Goal: Task Accomplishment & Management: Complete application form

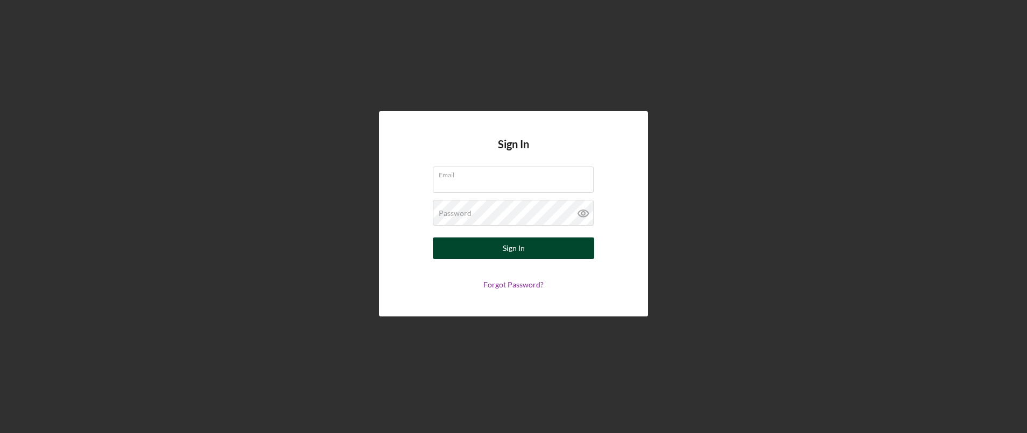
type input "amandab@firstchildrensfinance.org"
click at [566, 254] on button "Sign In" at bounding box center [513, 249] width 161 height 22
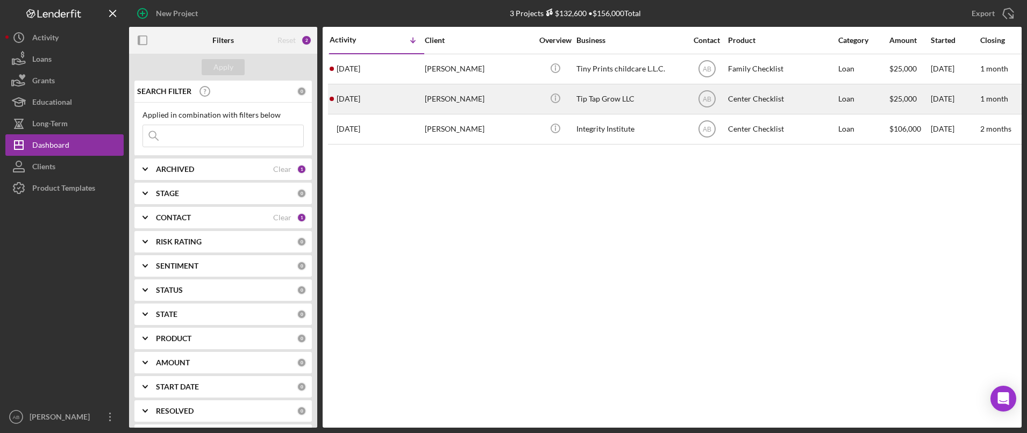
click at [473, 97] on div "Matthew Barnes" at bounding box center [479, 99] width 108 height 29
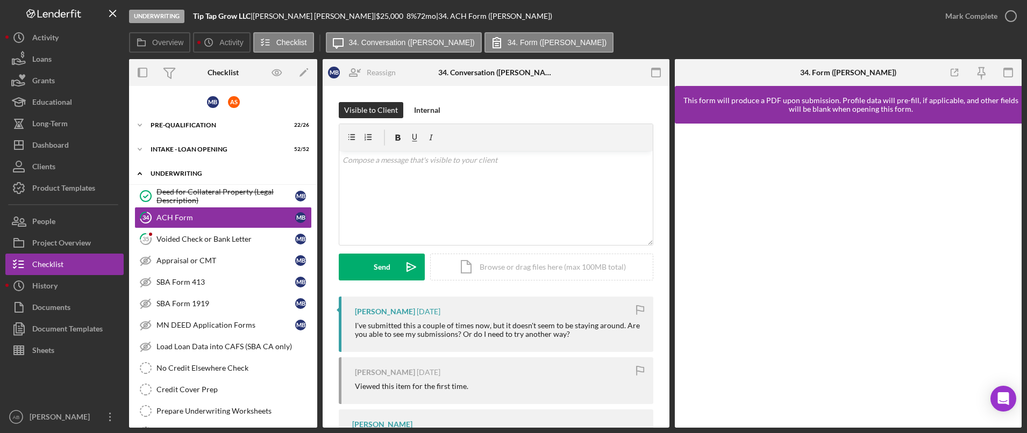
click at [171, 178] on div "Icon/Expander UNDERWRITING 1 / 20" at bounding box center [223, 174] width 188 height 22
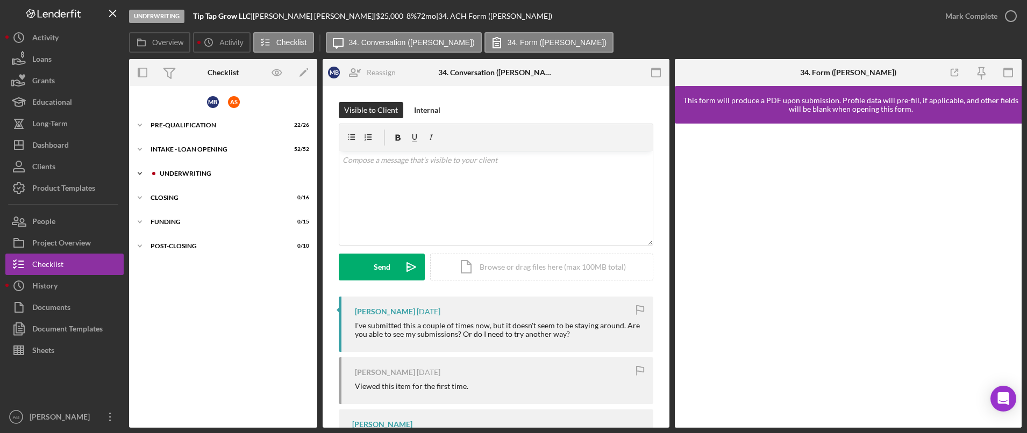
click at [172, 173] on div "UNDERWRITING" at bounding box center [232, 173] width 144 height 6
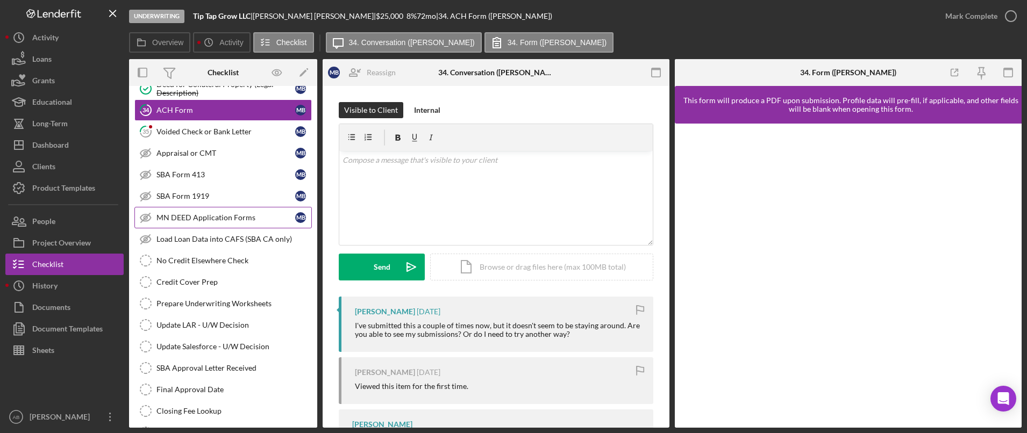
scroll to position [161, 0]
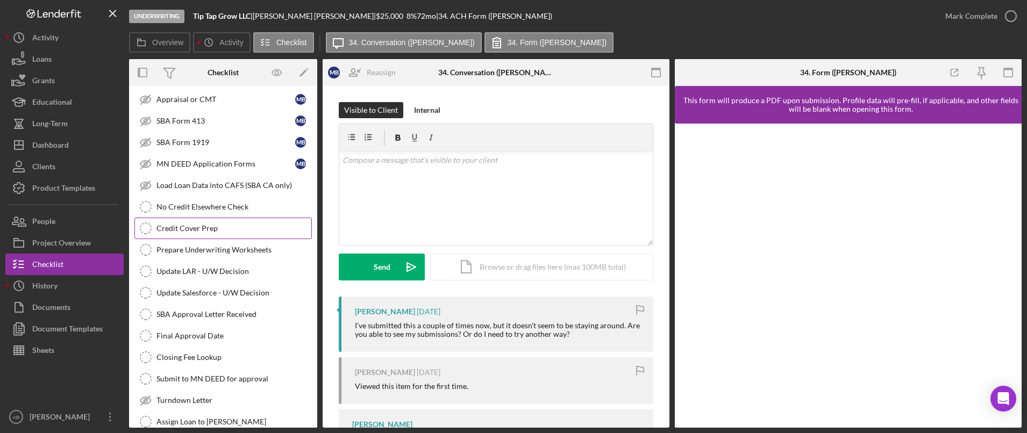
click at [196, 226] on div "Credit Cover Prep" at bounding box center [234, 228] width 155 height 9
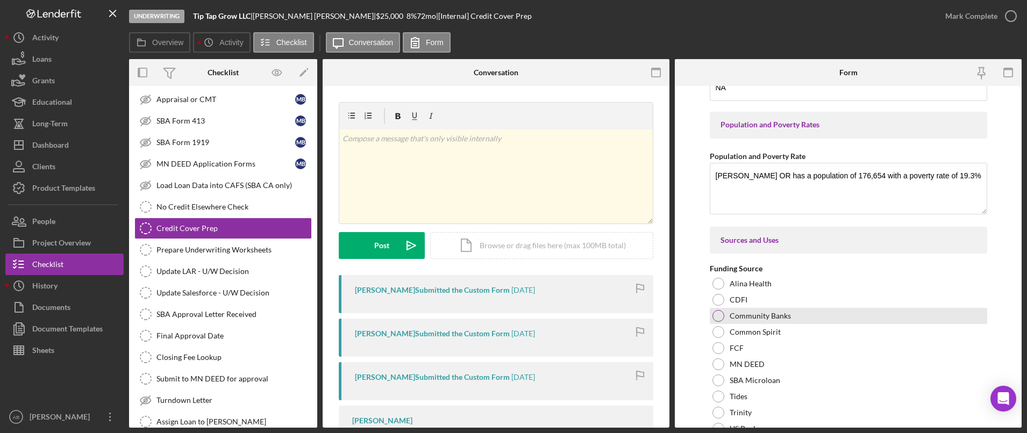
scroll to position [1667, 0]
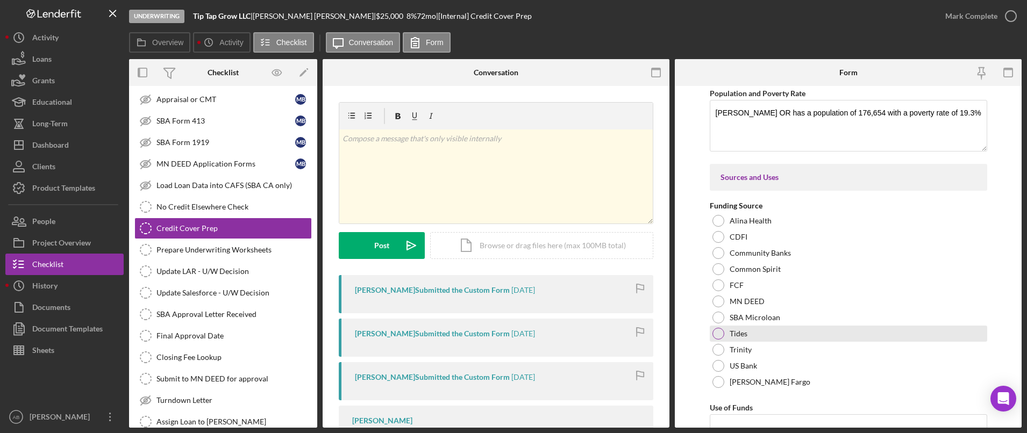
click at [726, 332] on div "Tides" at bounding box center [849, 334] width 278 height 16
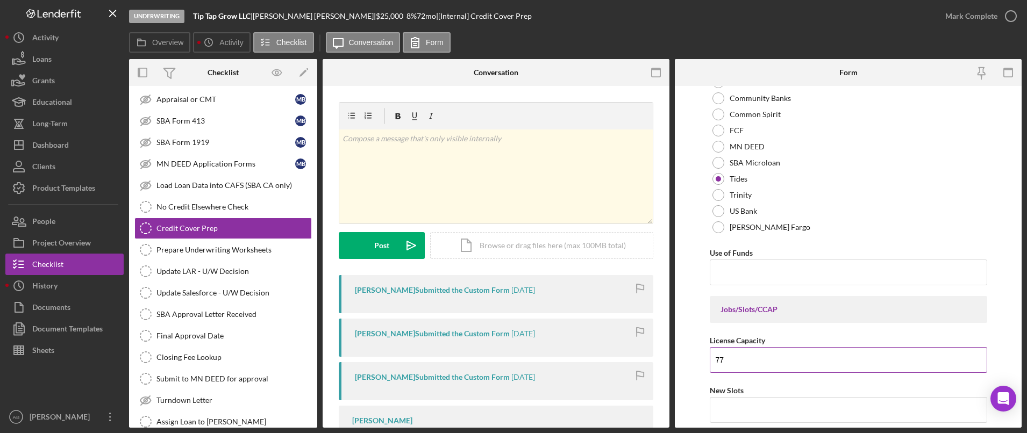
scroll to position [1829, 0]
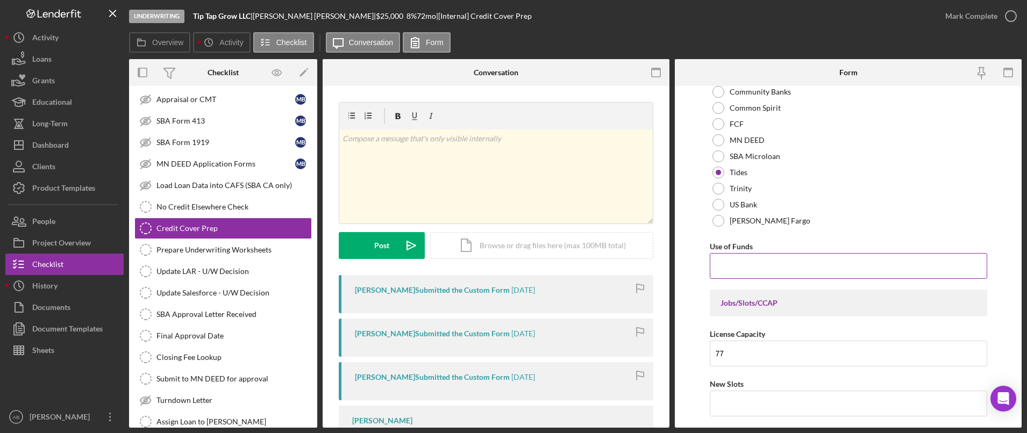
click at [770, 268] on input "Use of Funds" at bounding box center [849, 266] width 278 height 26
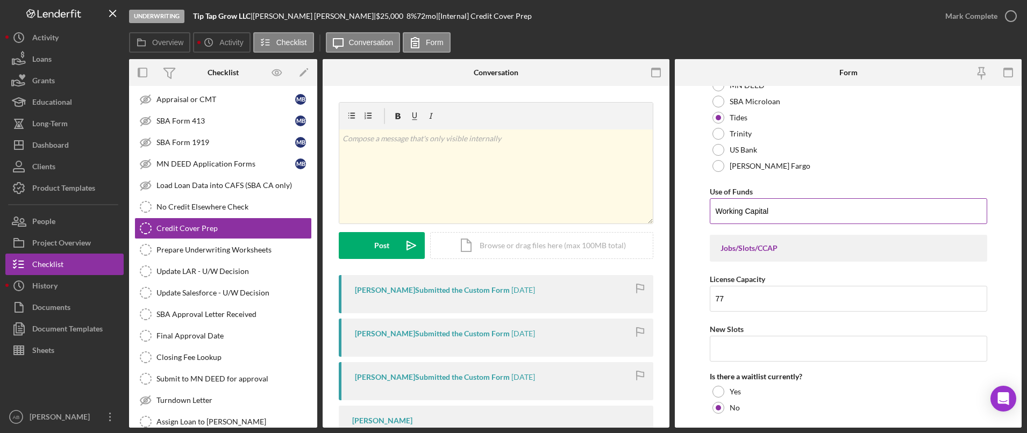
scroll to position [1936, 0]
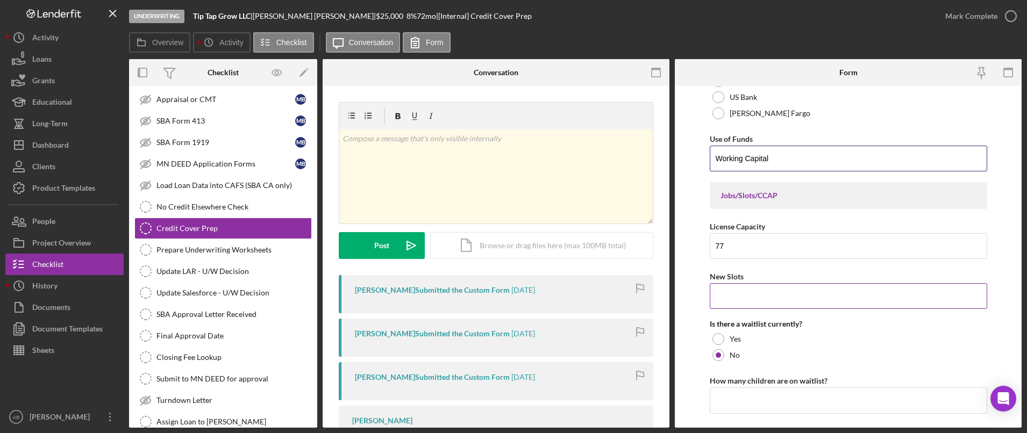
type input "Working Capital"
click at [779, 290] on input "New Slots" at bounding box center [849, 296] width 278 height 26
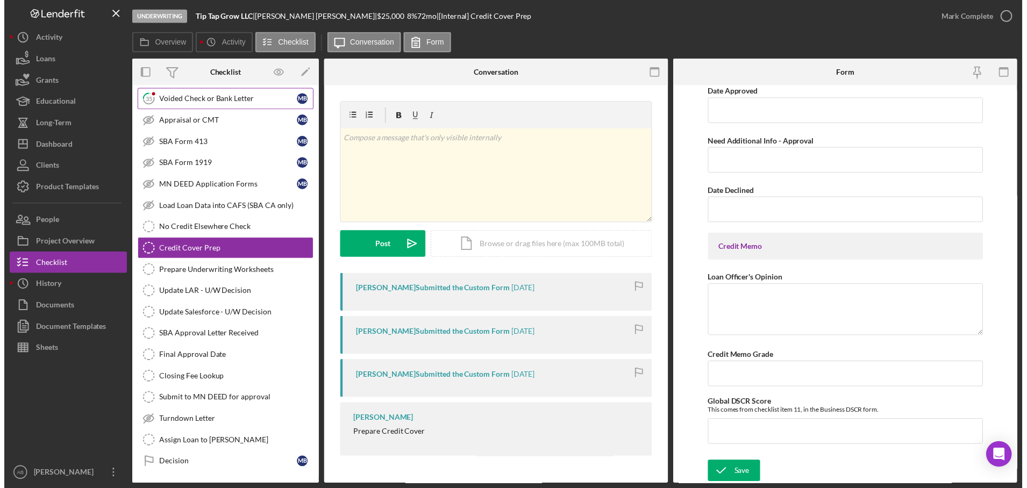
scroll to position [0, 0]
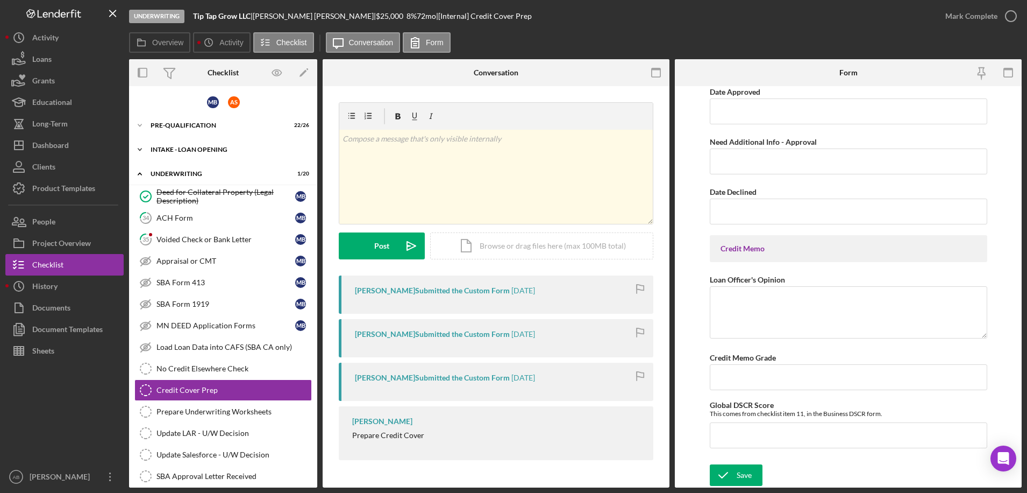
click at [201, 147] on div "INTAKE - LOAN OPENING" at bounding box center [227, 149] width 153 height 6
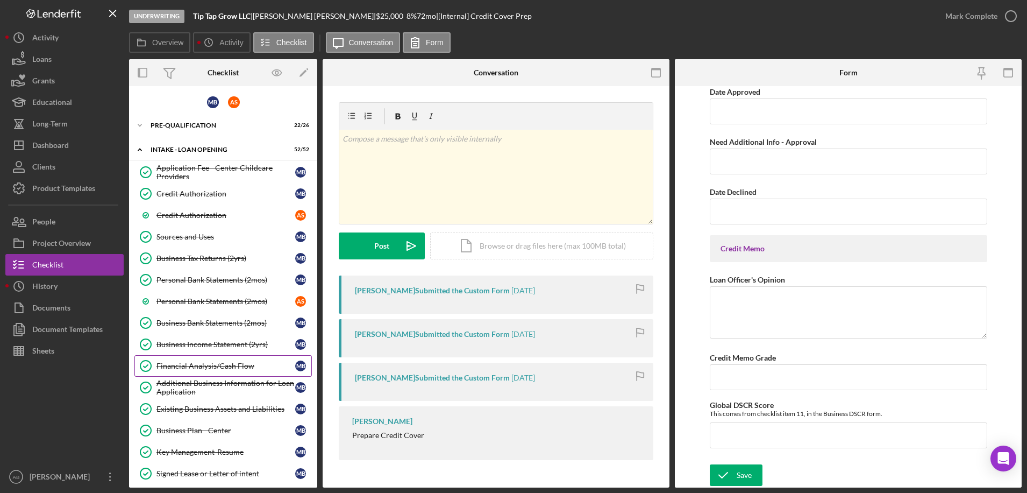
click at [189, 361] on div "Financial Analysis/Cash Flow" at bounding box center [226, 365] width 139 height 9
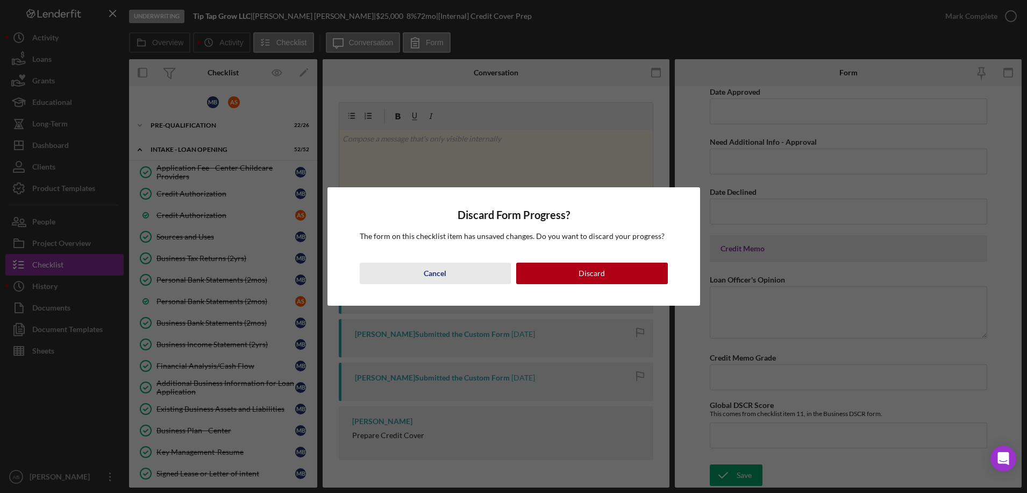
click at [452, 273] on button "Cancel" at bounding box center [436, 273] width 152 height 22
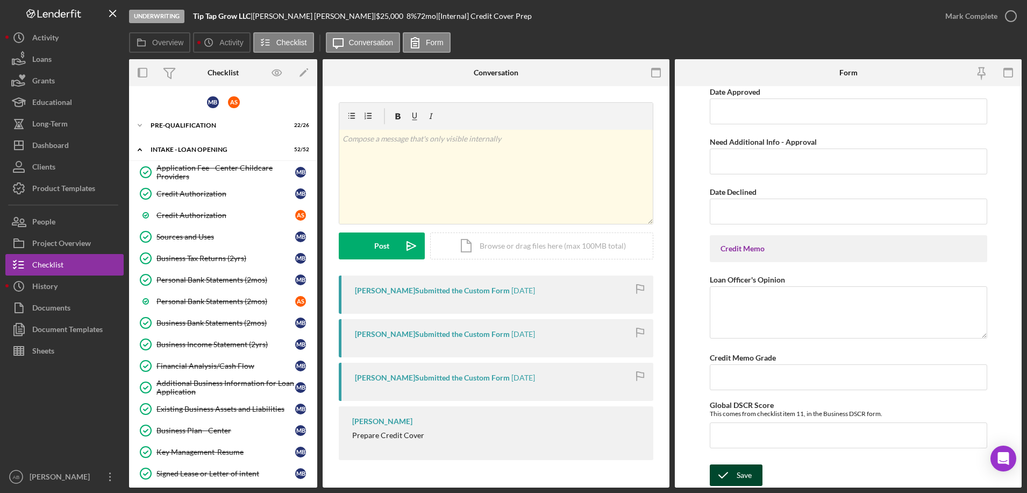
click at [724, 433] on icon "submit" at bounding box center [723, 474] width 27 height 27
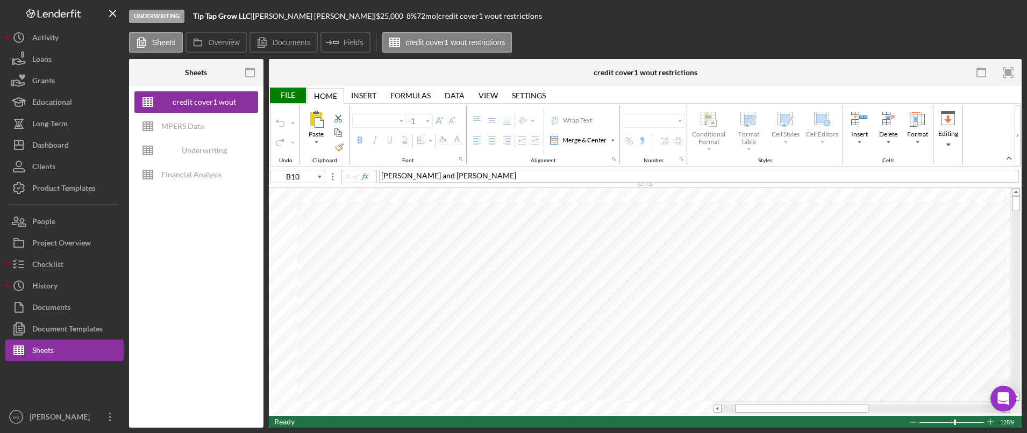
type input "Poppins"
type input "10"
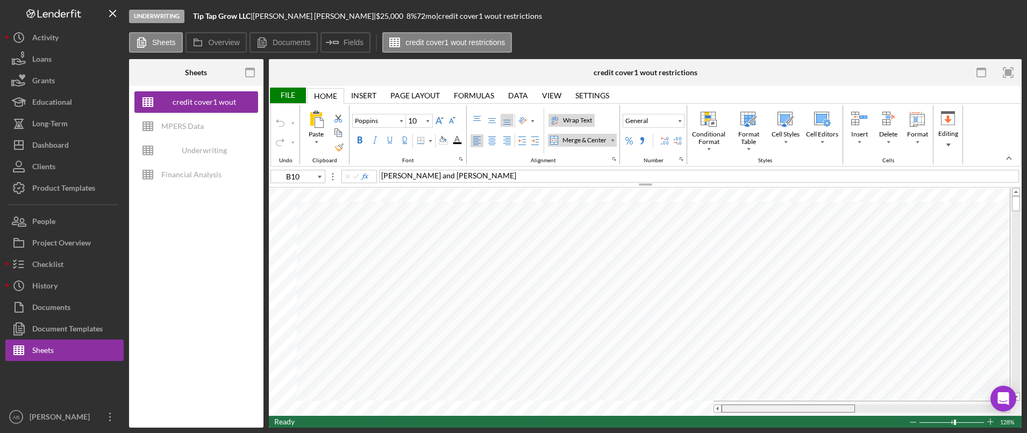
click at [657, 403] on tr at bounding box center [639, 408] width 741 height 15
type input "B1"
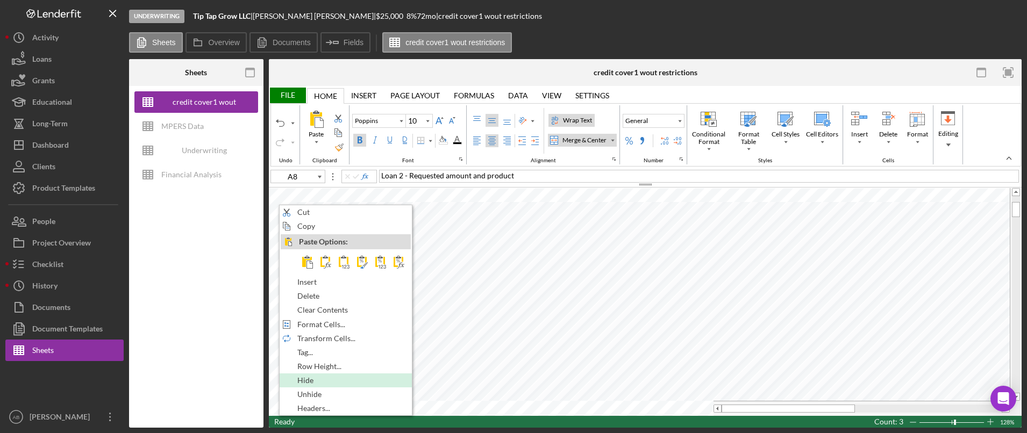
click at [331, 380] on div "Hide" at bounding box center [346, 381] width 130 height 12
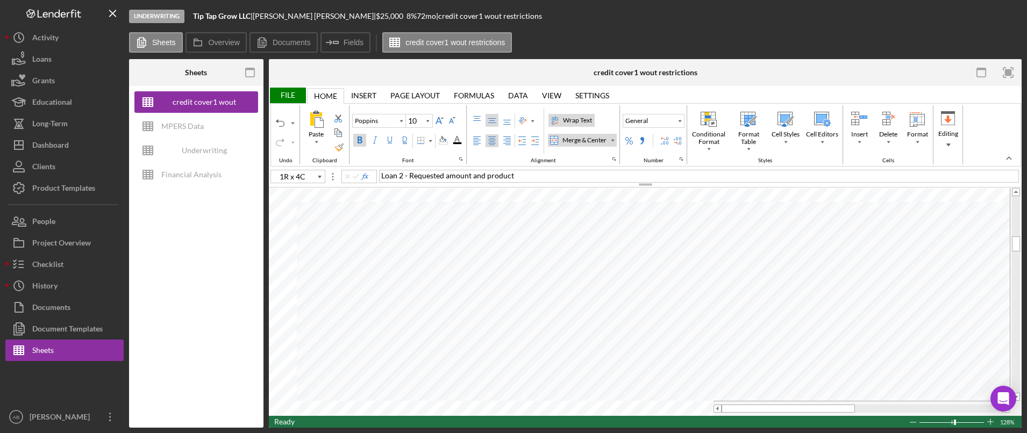
type input "C27"
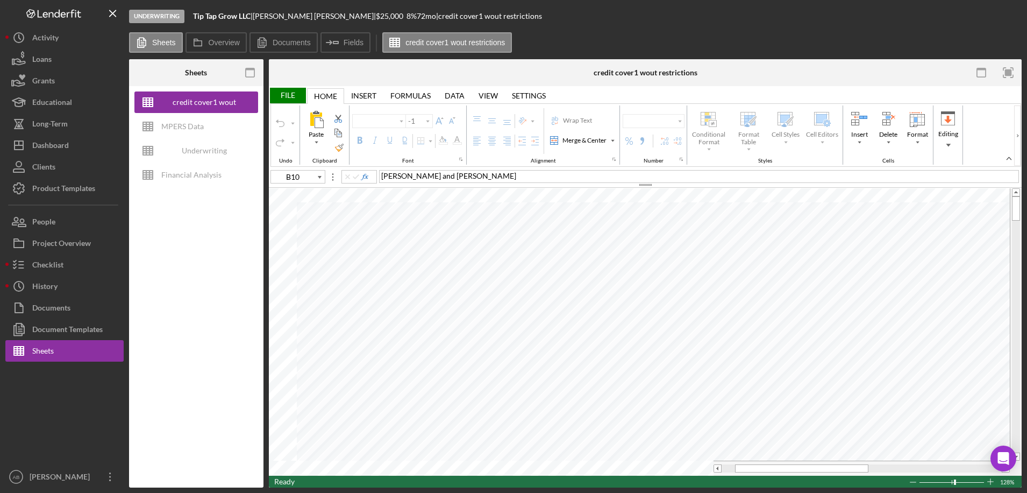
type input "Poppins"
type input "10"
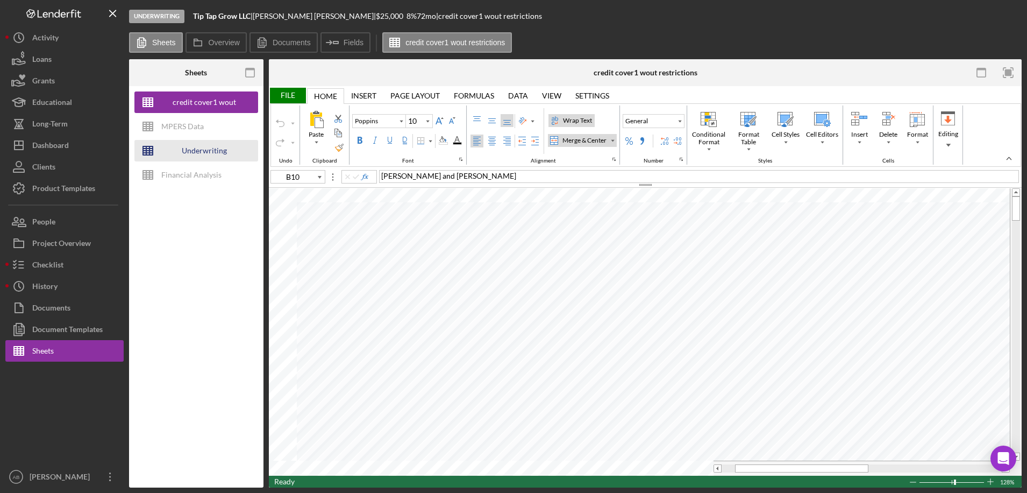
click at [183, 146] on div "Underwriting Worksheets - Template 2022" at bounding box center [204, 151] width 86 height 22
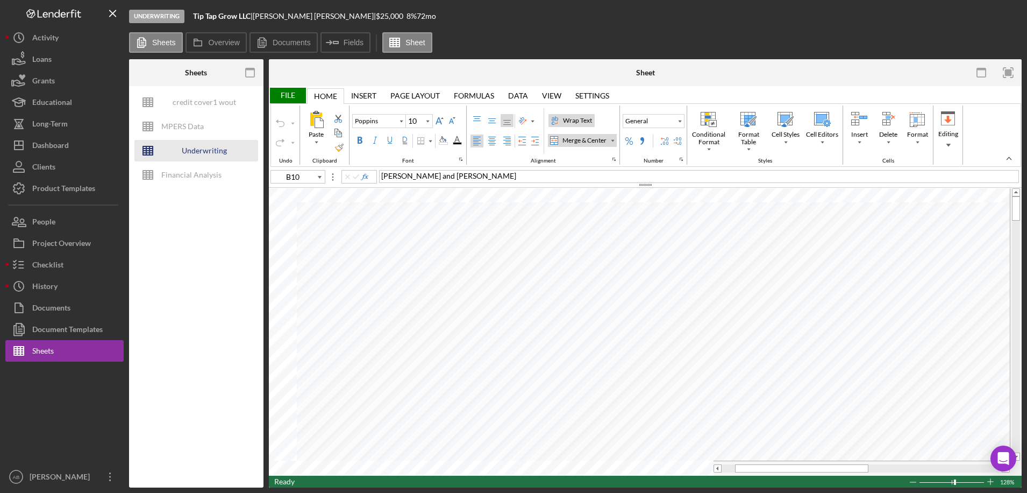
type input "Arial"
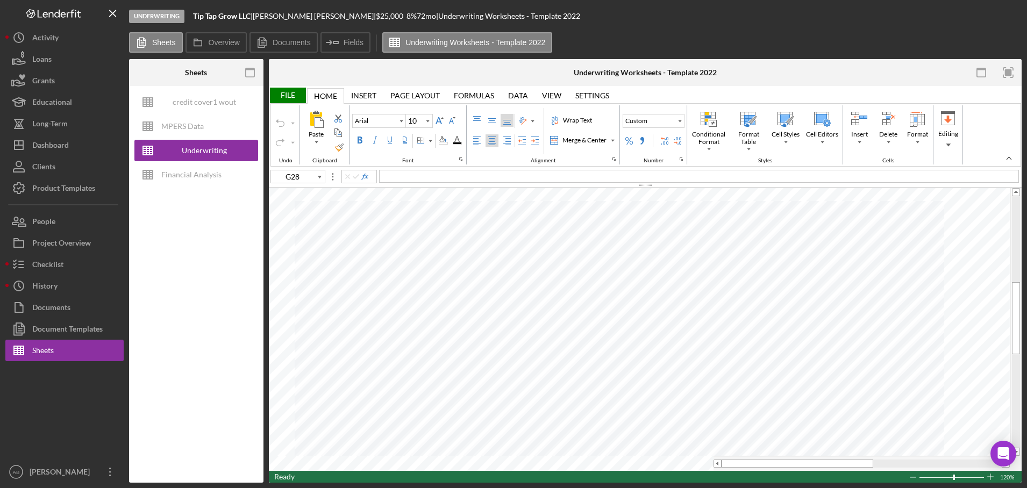
type input "D33"
click at [182, 102] on div "credit cover1 wout restrictions" at bounding box center [204, 102] width 86 height 22
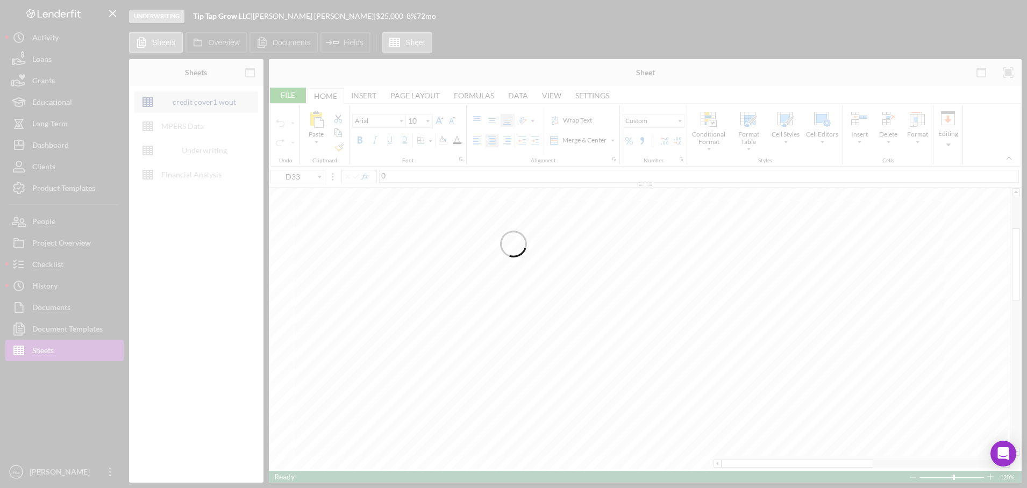
type input "Poppins"
type input "C30"
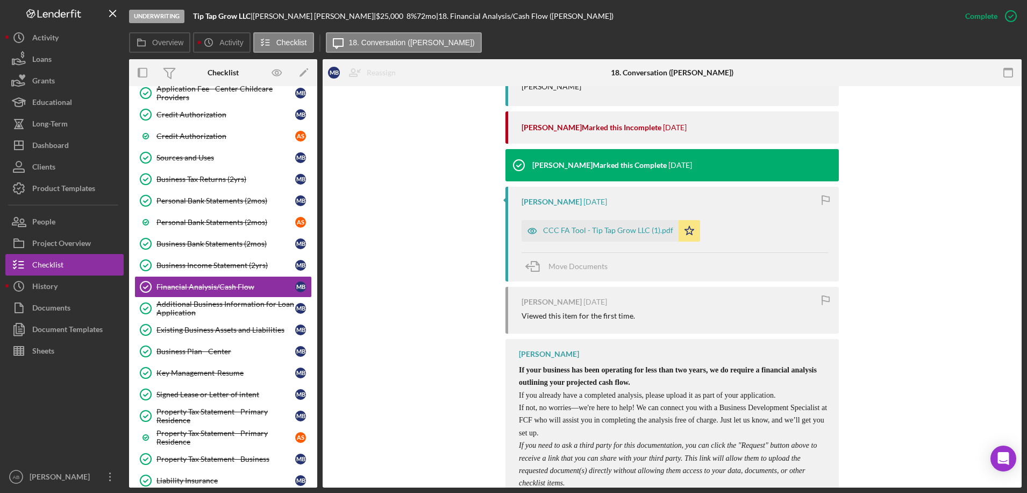
scroll to position [645, 0]
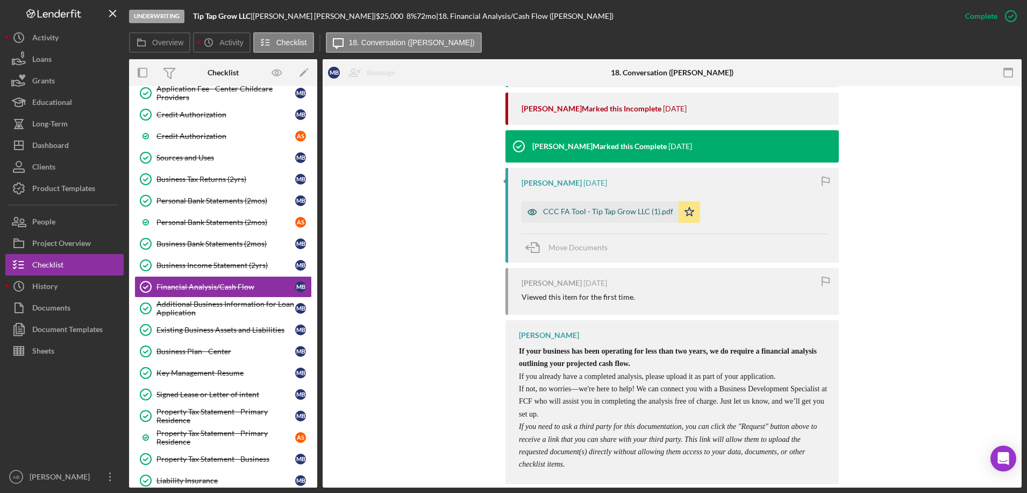
click at [632, 208] on div "CCC FA Tool - Tip Tap Grow LLC (1).pdf" at bounding box center [608, 211] width 130 height 9
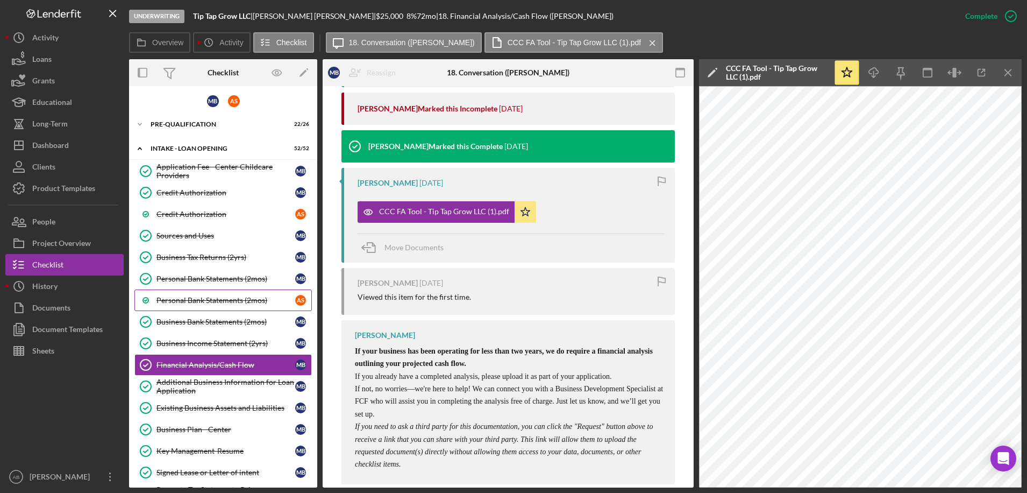
scroll to position [0, 0]
click at [951, 67] on icon "button" at bounding box center [955, 73] width 24 height 24
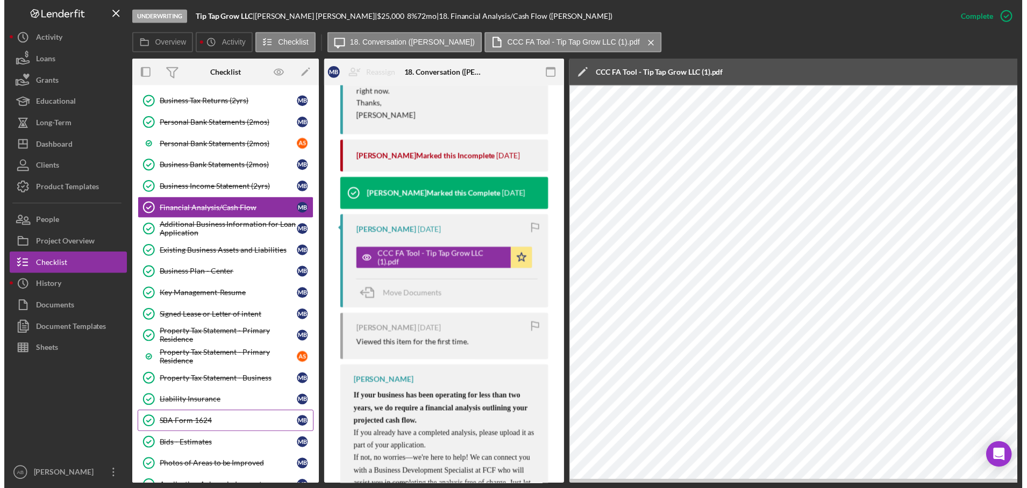
scroll to position [161, 0]
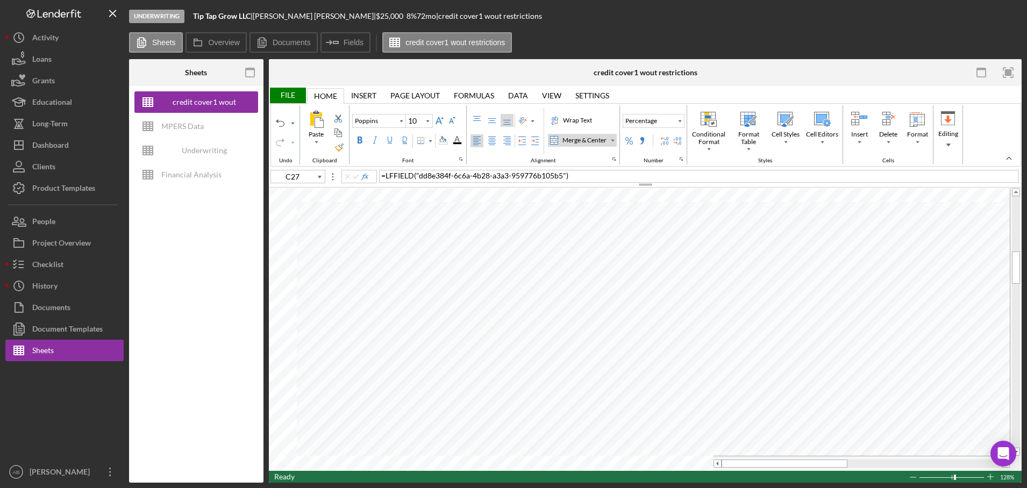
type input "C30"
click at [288, 93] on div "File" at bounding box center [287, 96] width 37 height 16
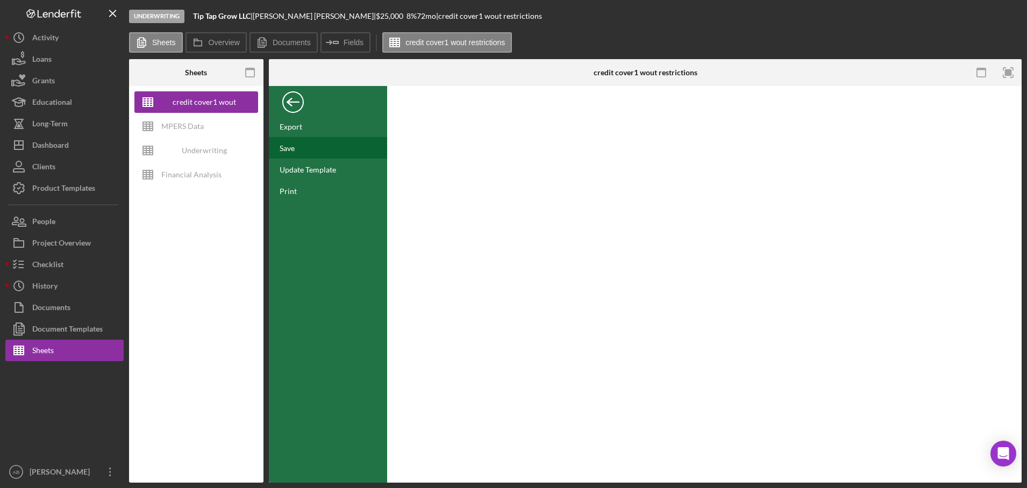
click at [302, 139] on div "Save" at bounding box center [328, 148] width 118 height 22
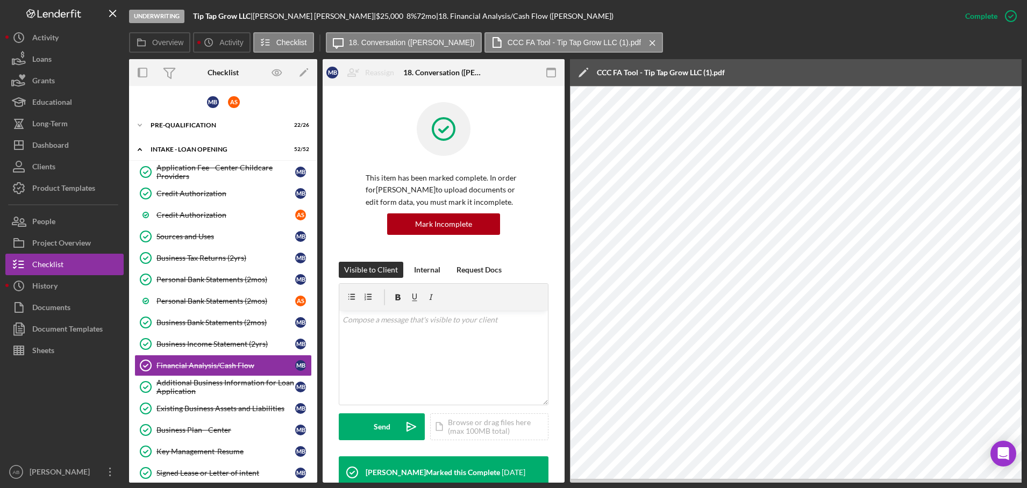
scroll to position [706, 0]
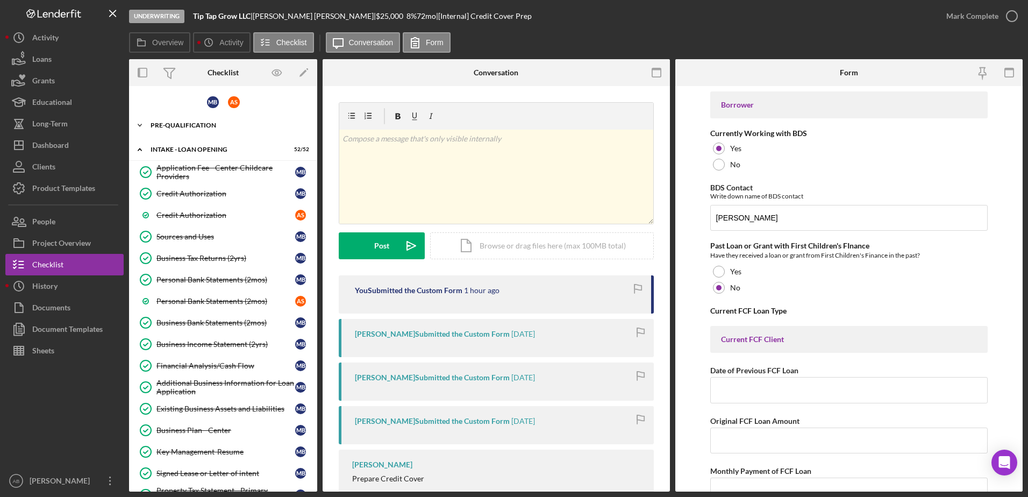
click at [187, 123] on div "Pre-Qualification" at bounding box center [227, 125] width 153 height 6
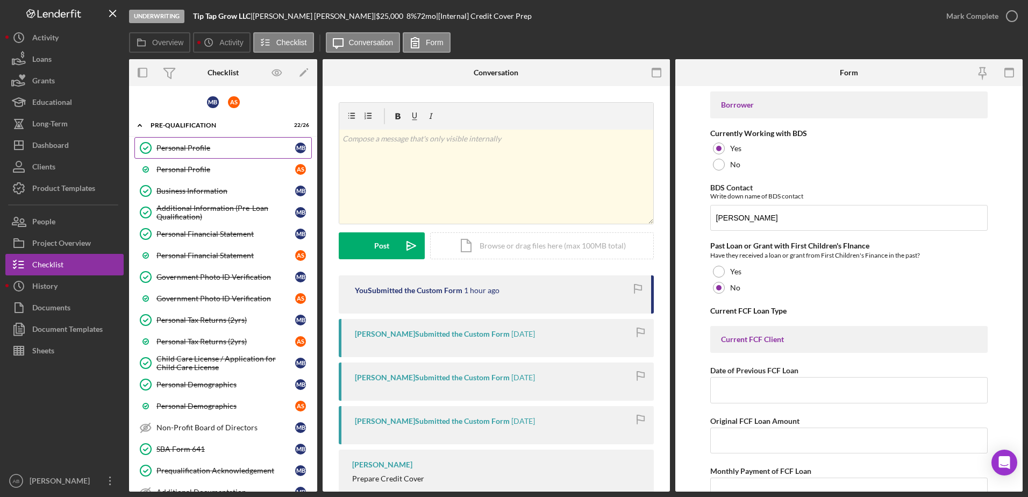
click at [194, 145] on div "Personal Profile" at bounding box center [226, 148] width 139 height 9
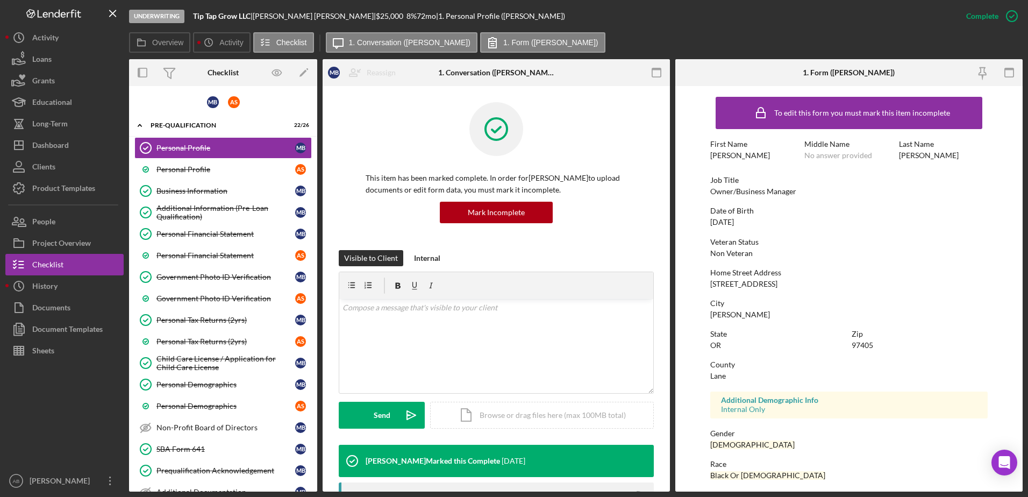
scroll to position [96, 0]
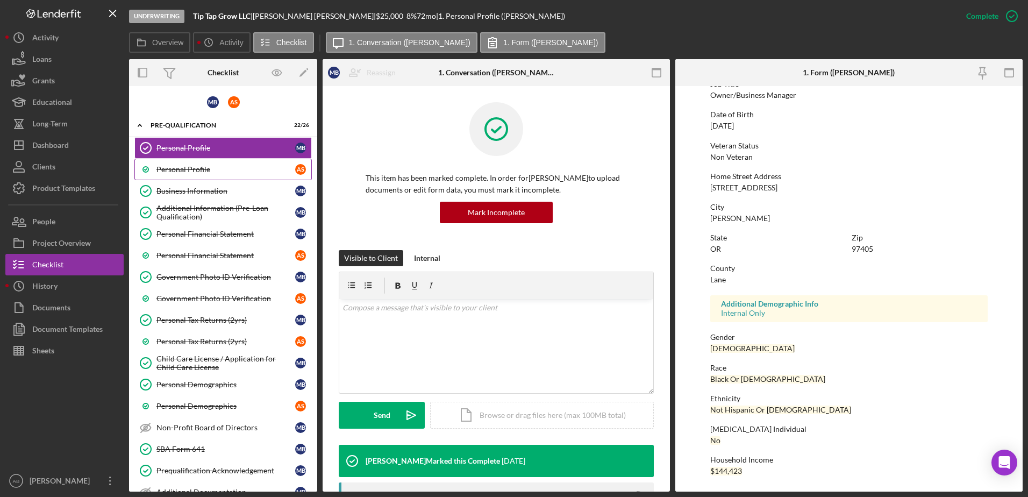
click at [180, 171] on div "Personal Profile" at bounding box center [226, 169] width 139 height 9
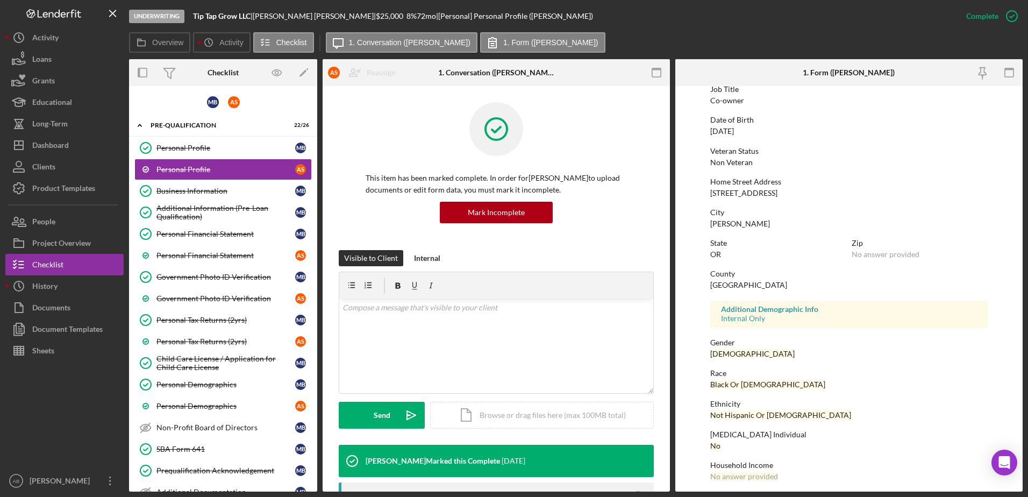
scroll to position [96, 0]
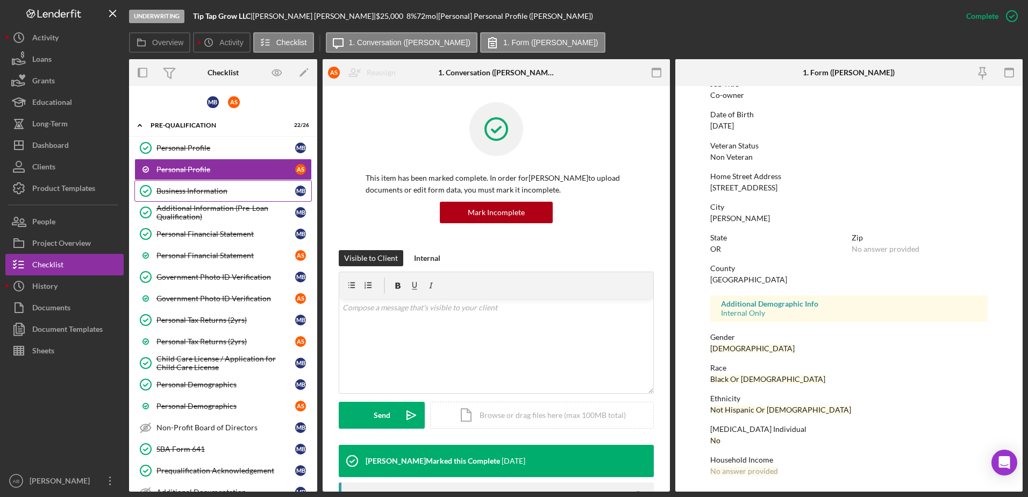
click at [236, 192] on div "Business Information" at bounding box center [226, 191] width 139 height 9
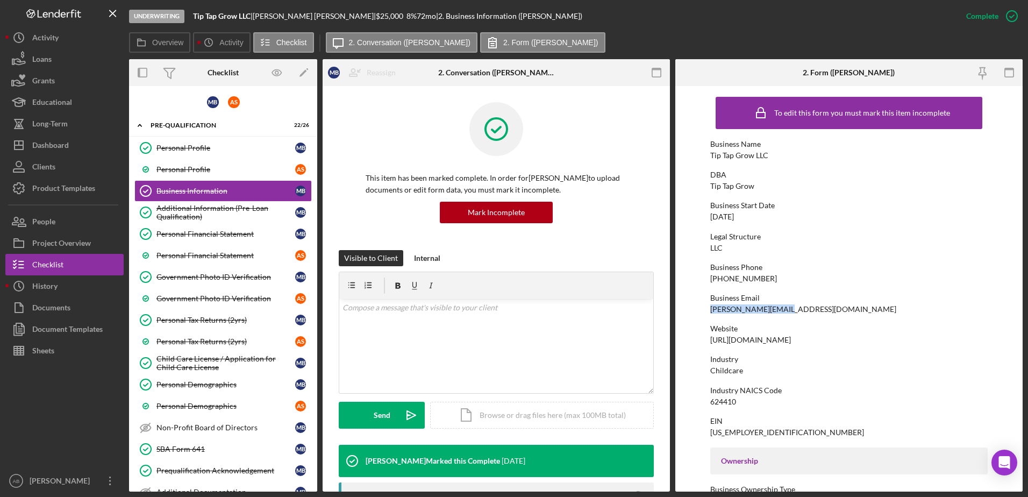
drag, startPoint x: 800, startPoint y: 310, endPoint x: 707, endPoint y: 311, distance: 93.6
click at [707, 311] on form "To edit this form you must mark this item incomplete Business Name Tip Tap Grow…" at bounding box center [849, 289] width 347 height 406
drag, startPoint x: 707, startPoint y: 311, endPoint x: 743, endPoint y: 305, distance: 37.0
copy div "matt@tiptapgrow.com"
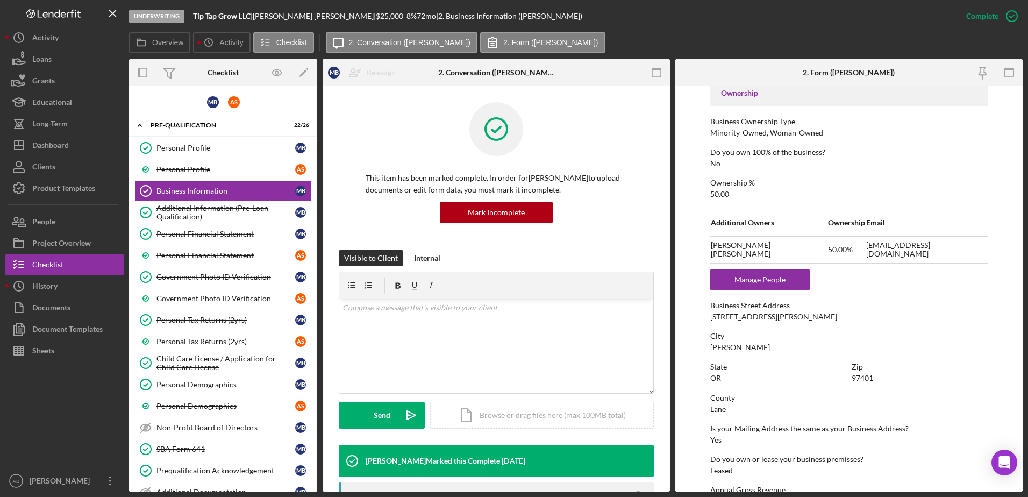
scroll to position [376, 0]
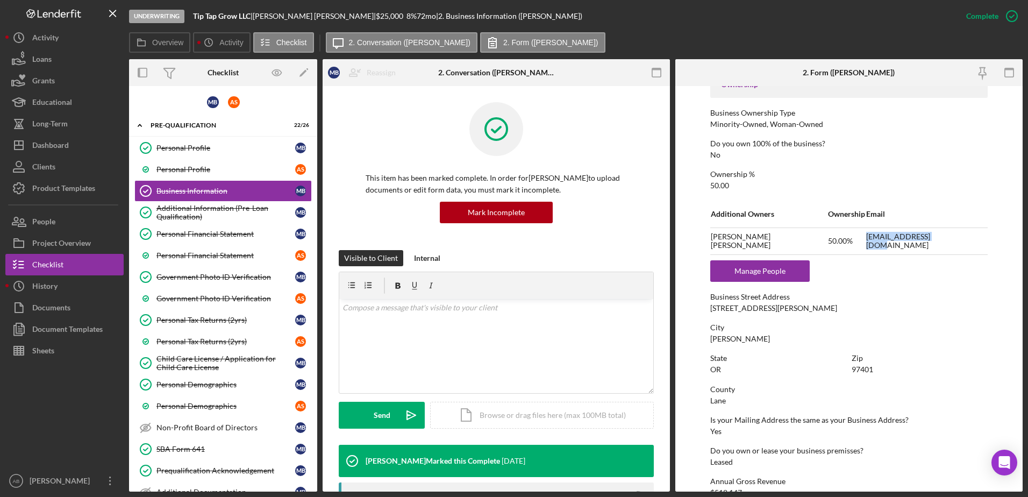
drag, startPoint x: 949, startPoint y: 245, endPoint x: 866, endPoint y: 239, distance: 83.0
click at [866, 239] on tr "Andrea Smith 50.00% drea@tiptapgrow.com" at bounding box center [849, 241] width 278 height 27
drag, startPoint x: 866, startPoint y: 239, endPoint x: 880, endPoint y: 241, distance: 14.1
copy tr "drea@tiptapgrow.com"
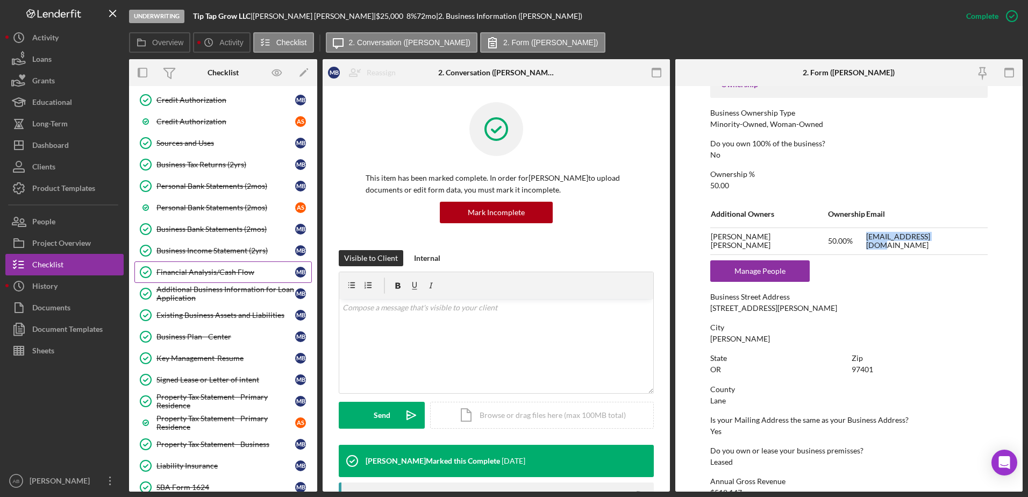
scroll to position [699, 0]
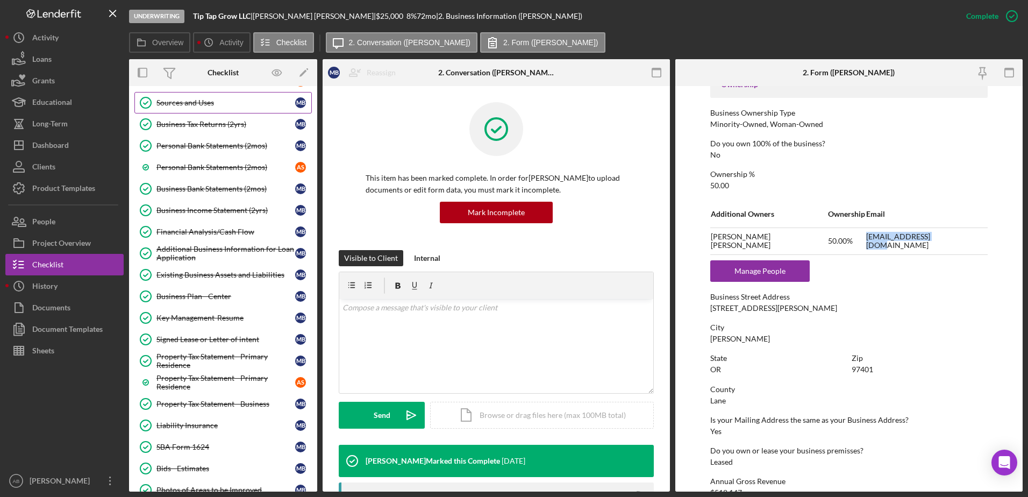
click at [185, 99] on div "Sources and Uses" at bounding box center [226, 102] width 139 height 9
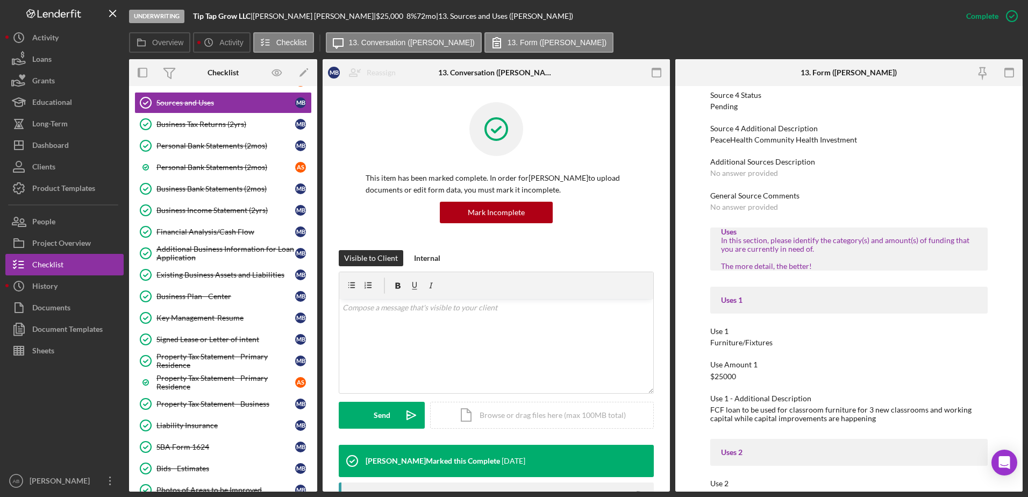
scroll to position [699, 0]
